Goal: Information Seeking & Learning: Learn about a topic

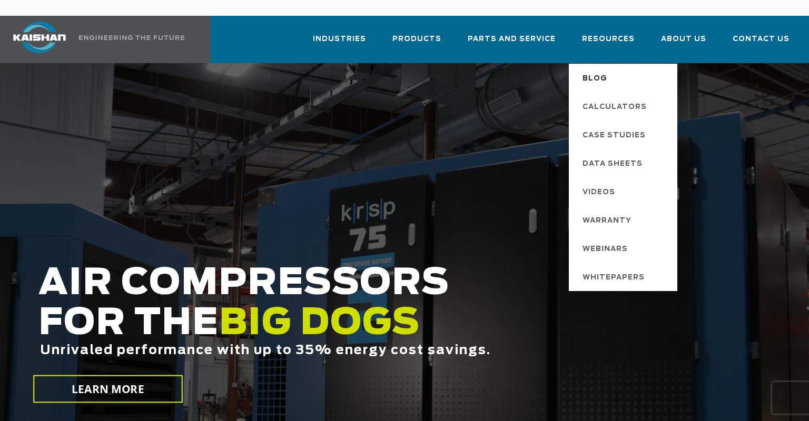
click at [613, 64] on link "Blog" at bounding box center [624, 78] width 105 height 28
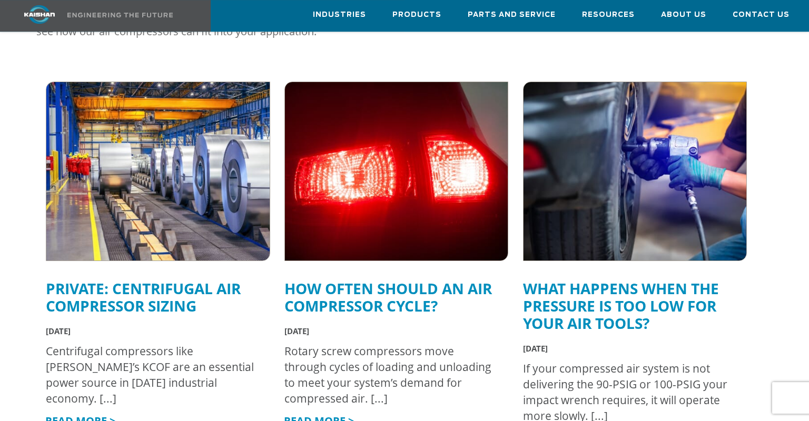
scroll to position [341, 0]
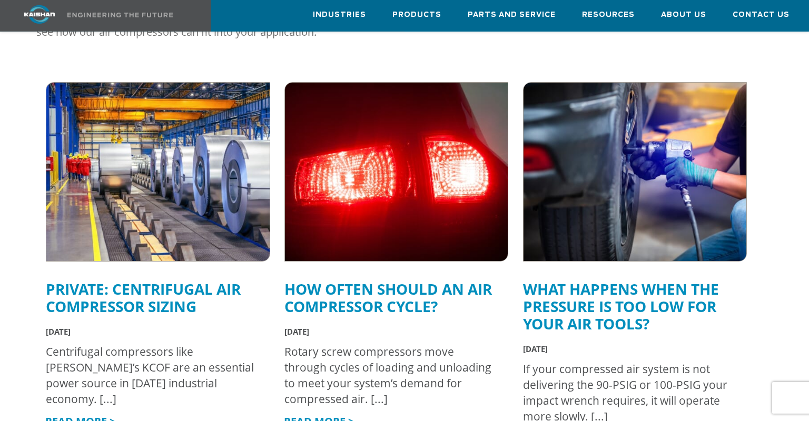
click at [232, 325] on div "Private: Centrifugal Air Compressor Sizing August 27, 2025 Categories Category …" at bounding box center [158, 355] width 224 height 171
click at [189, 279] on link "Private: Centrifugal Air Compressor Sizing" at bounding box center [143, 297] width 195 height 37
